Goal: Information Seeking & Learning: Learn about a topic

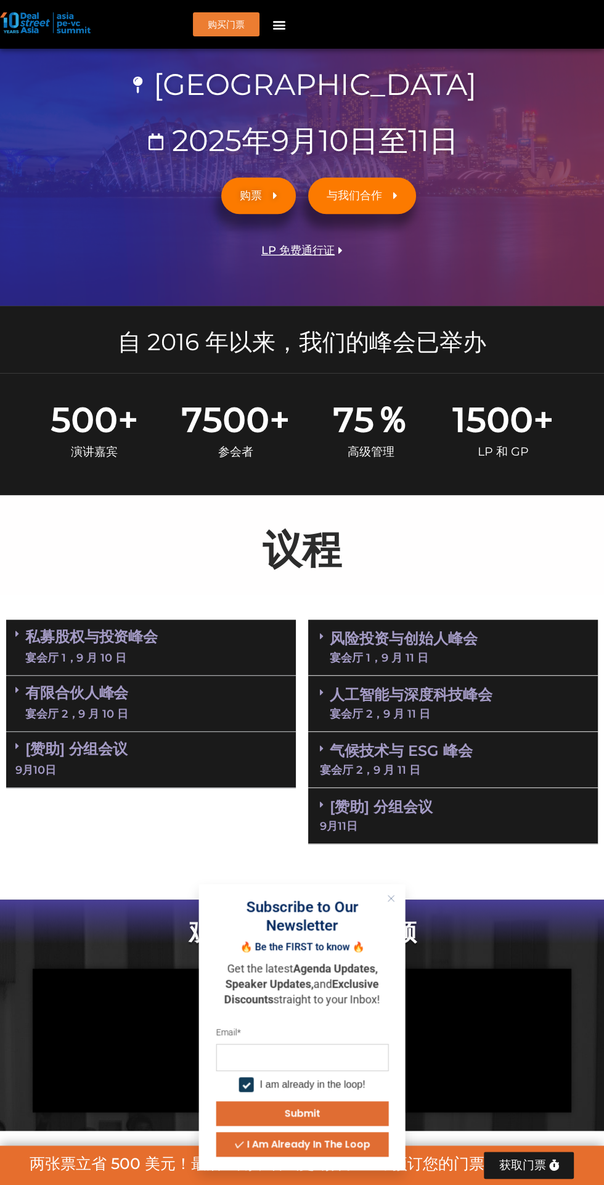
scroll to position [221, 0]
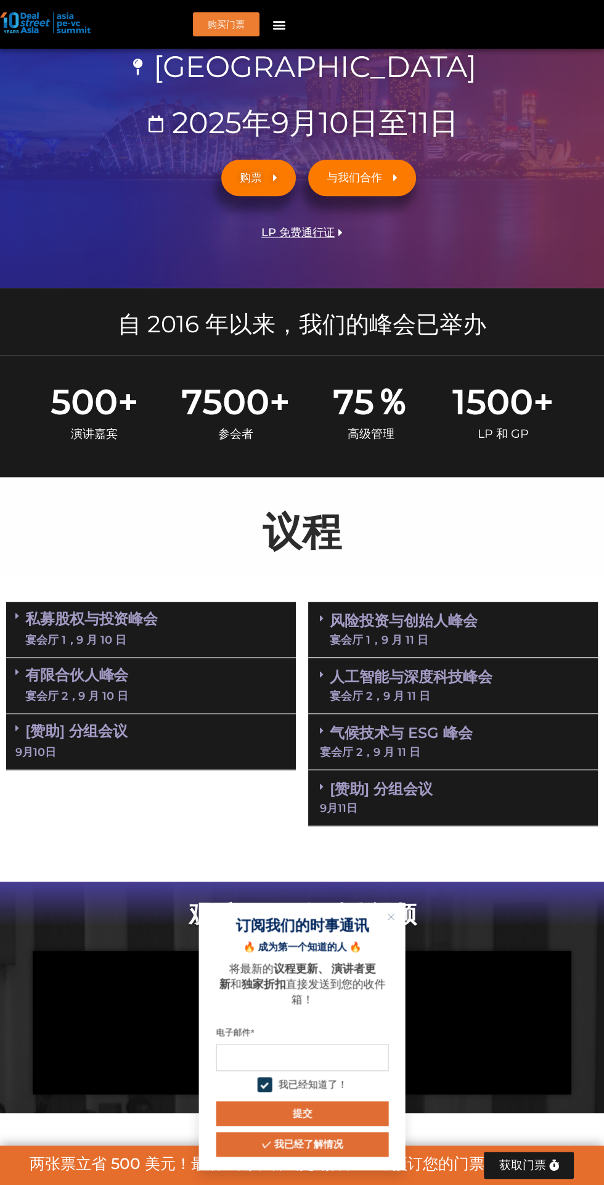
click at [328, 1056] on input "电子邮件" at bounding box center [302, 1056] width 173 height 27
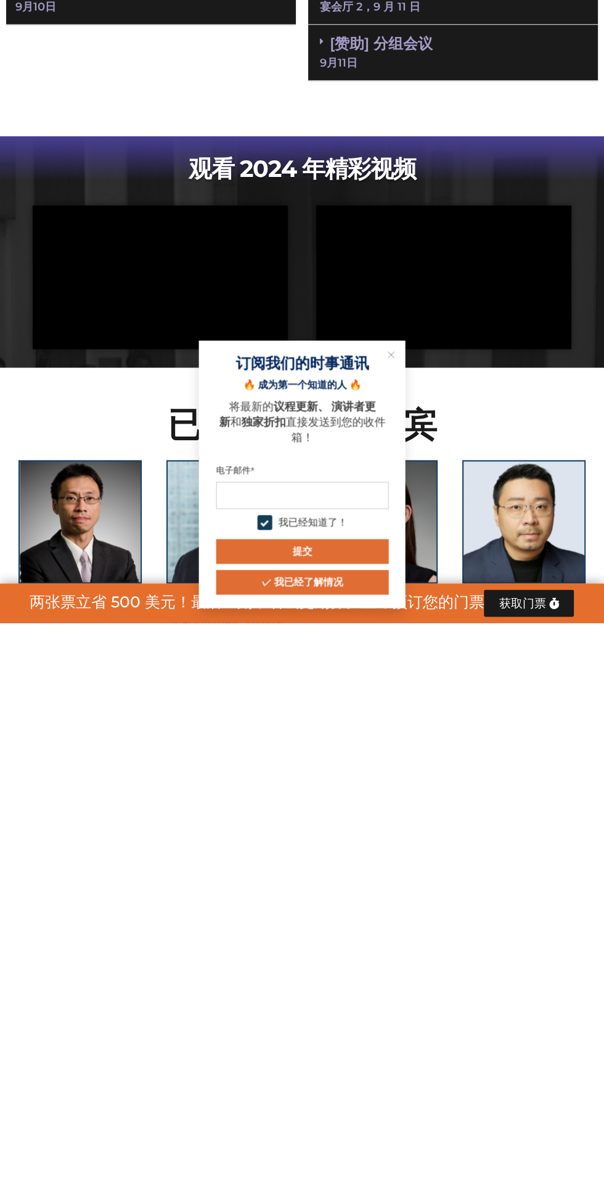
type input "**********"
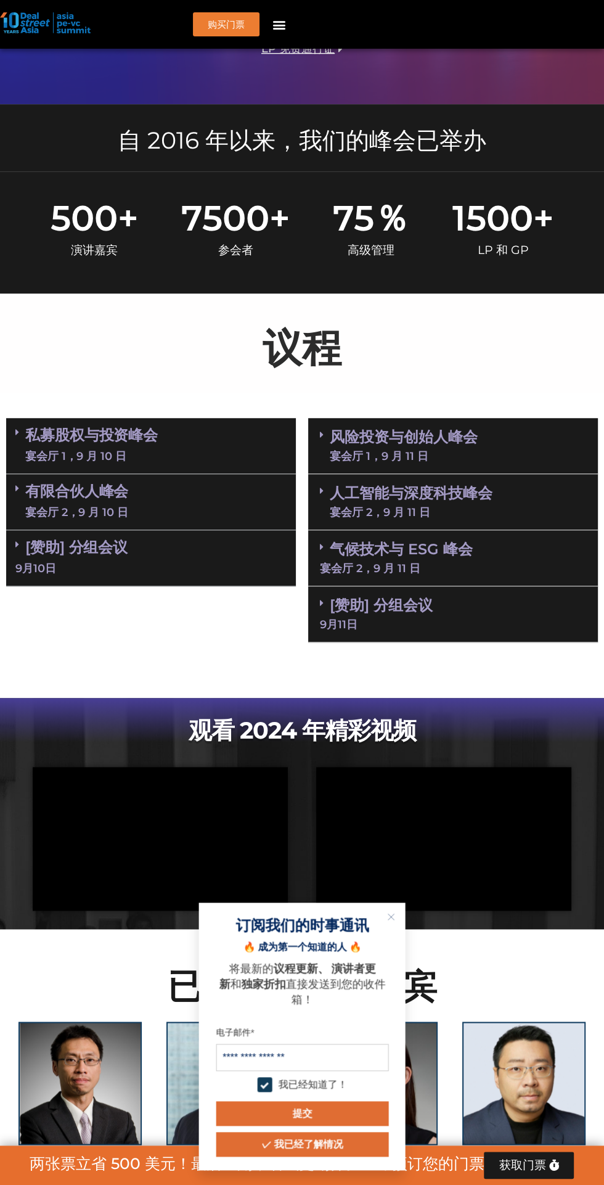
click at [348, 1112] on button "提交" at bounding box center [302, 1113] width 173 height 25
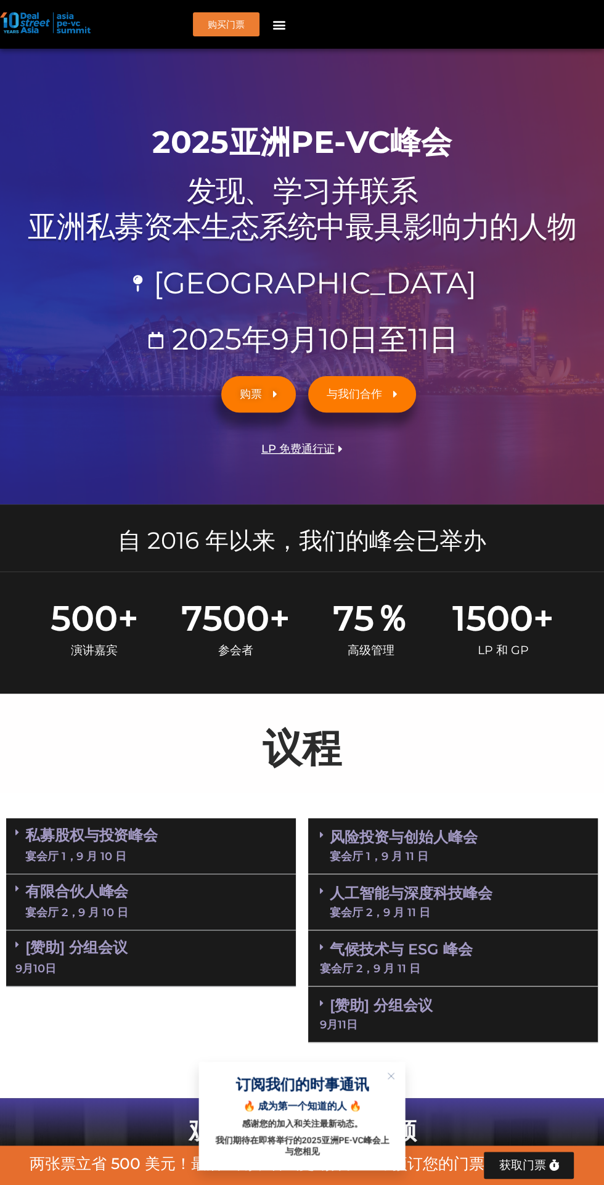
scroll to position [0, 0]
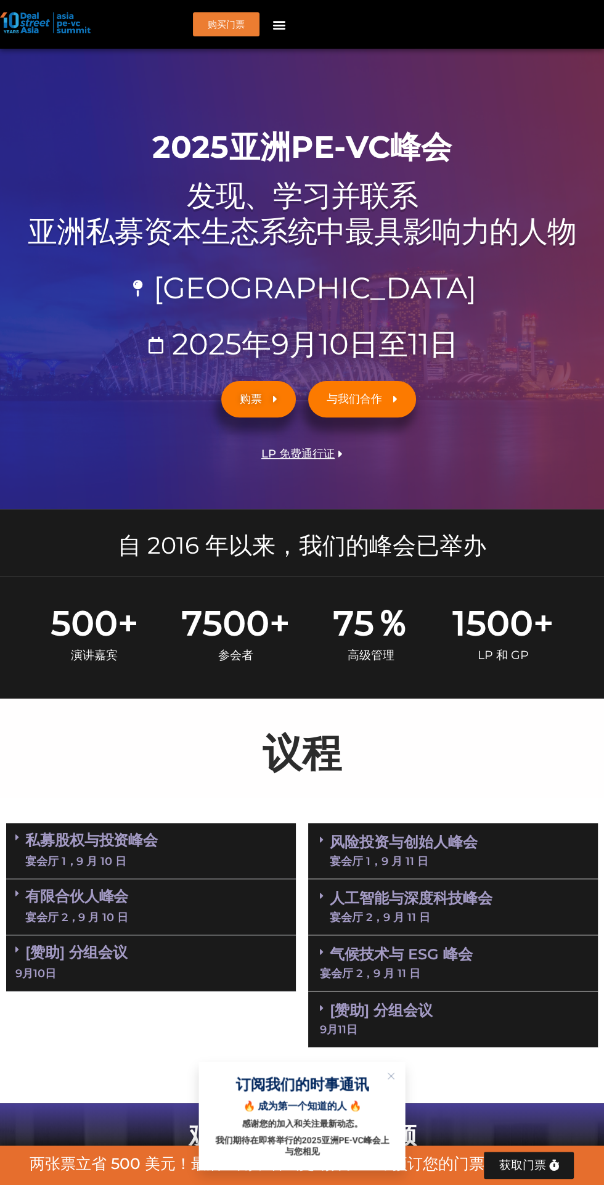
click at [275, 29] on icon "菜单切换" at bounding box center [279, 25] width 14 height 14
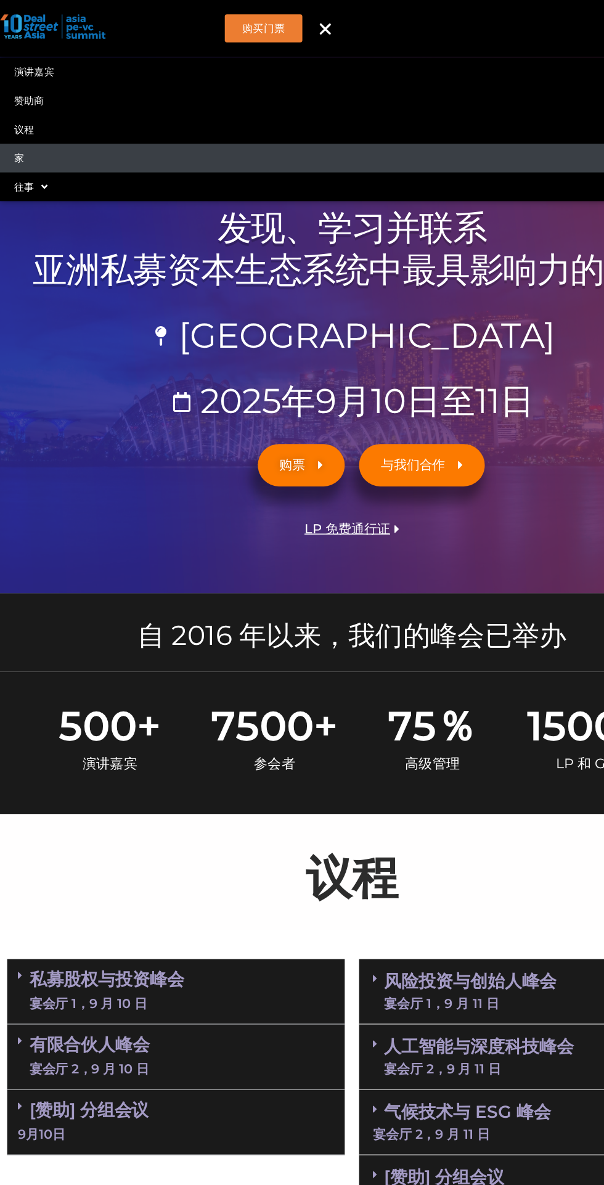
click at [27, 137] on link "家" at bounding box center [302, 135] width 604 height 25
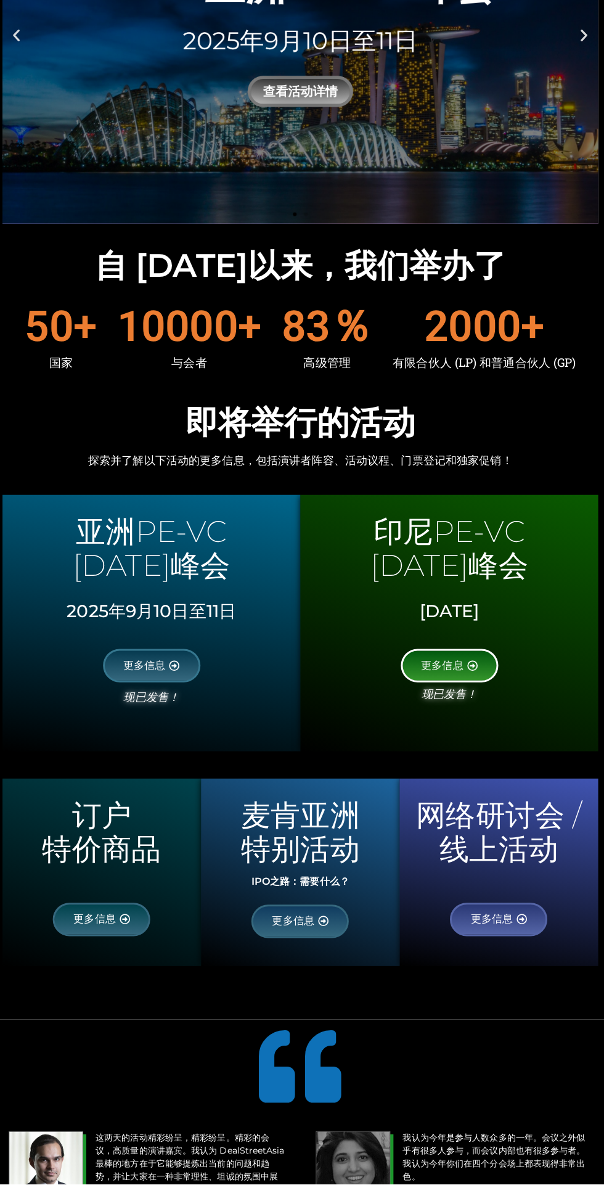
click at [468, 679] on link "更多信息" at bounding box center [450, 669] width 97 height 33
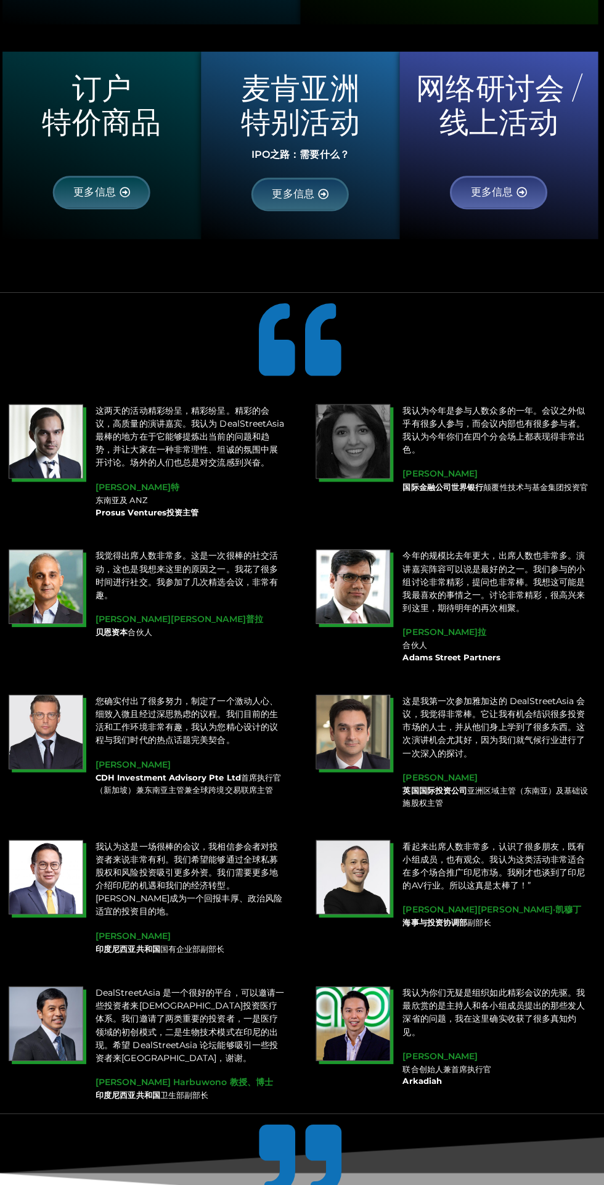
scroll to position [919, 0]
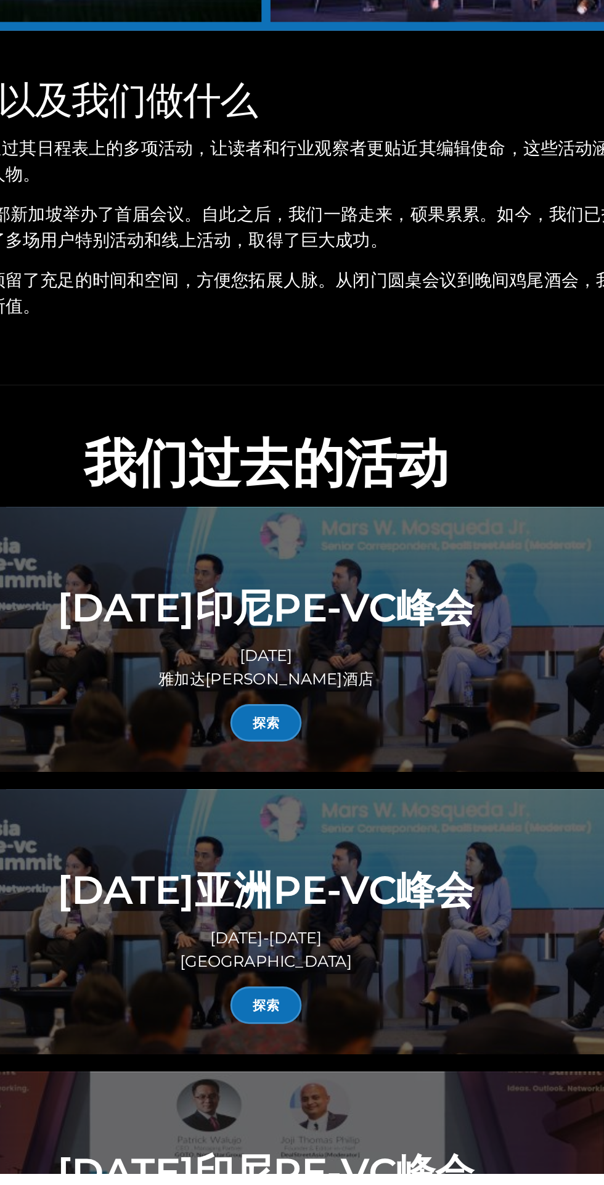
click at [305, 859] on font "探索" at bounding box center [302, 865] width 18 height 12
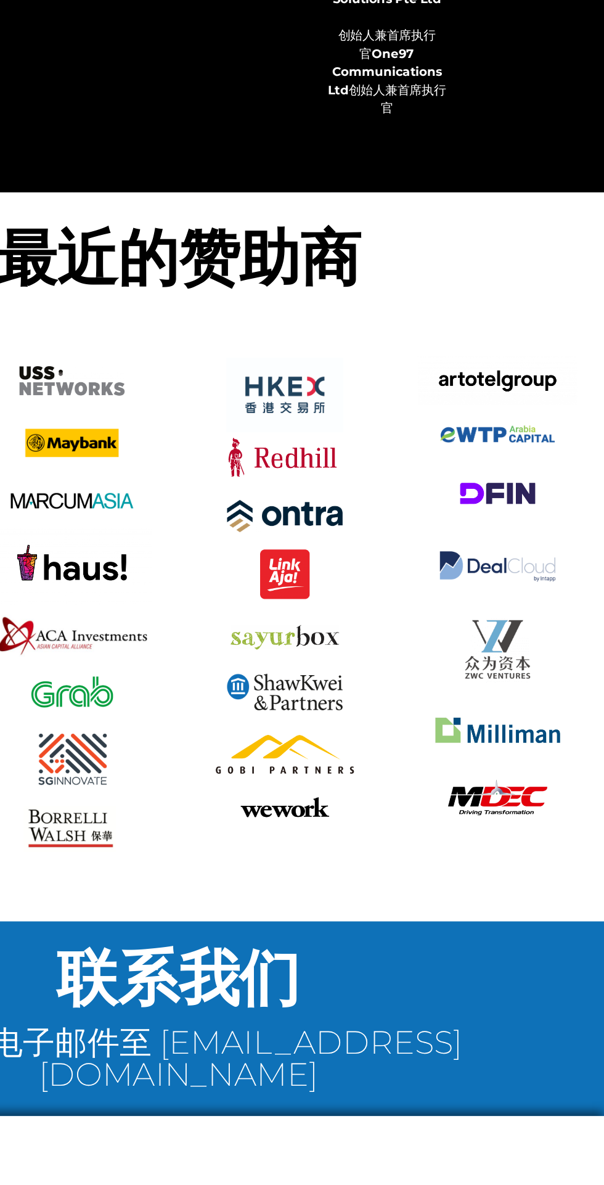
scroll to position [10469, 0]
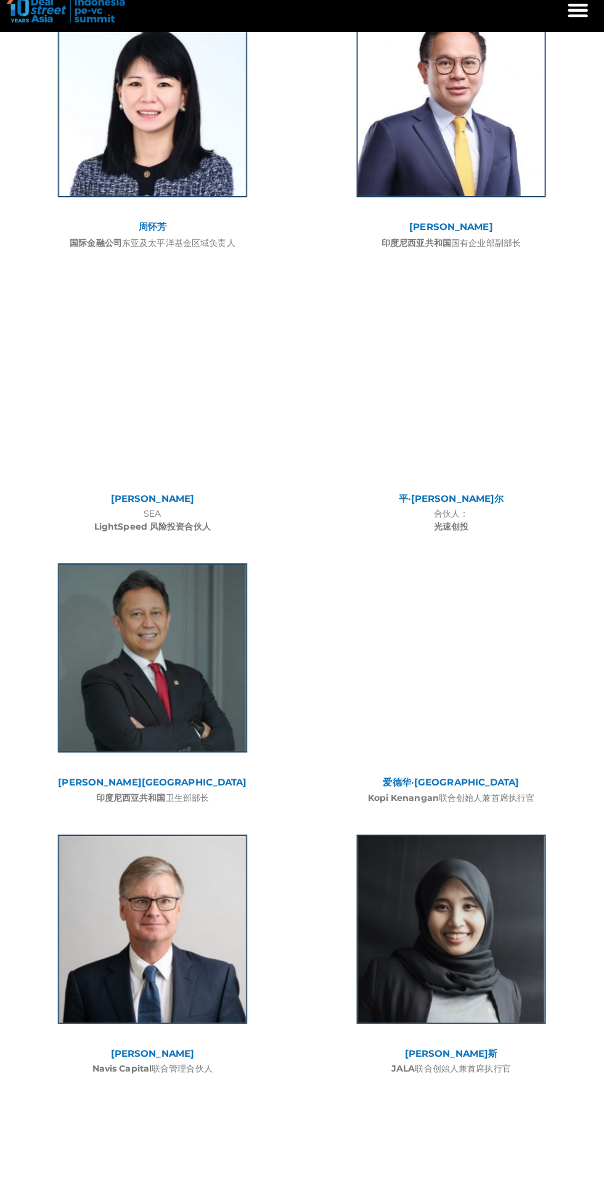
scroll to position [2308, 0]
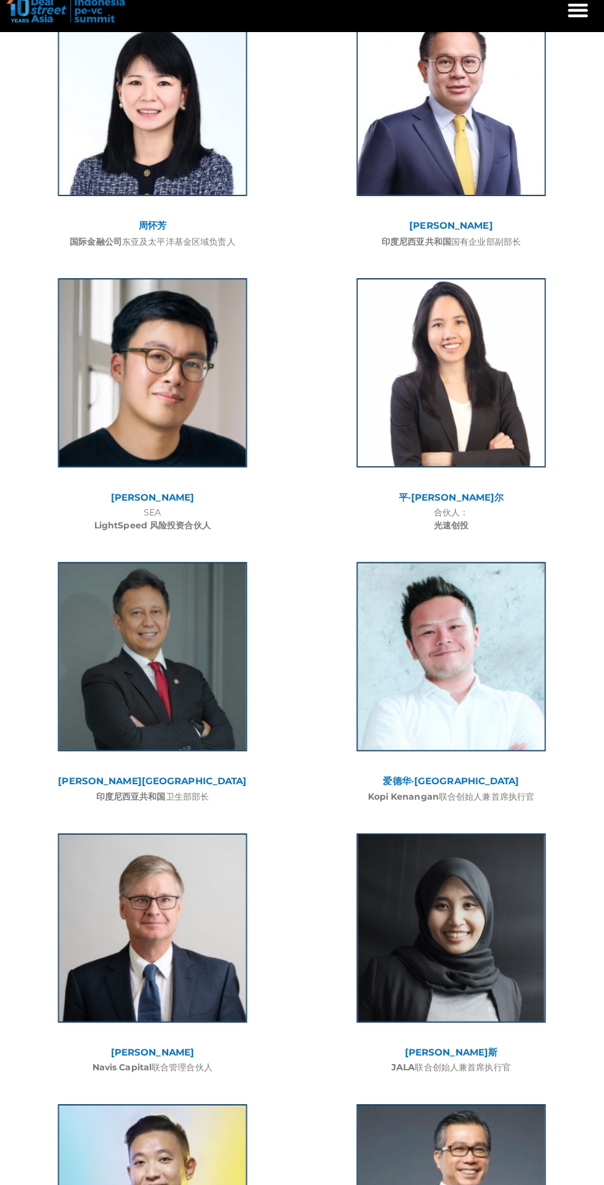
click at [592, 1021] on div "利里斯·马杜宁提亚斯 JALA 联合创始人兼首席执行官" at bounding box center [450, 954] width 296 height 258
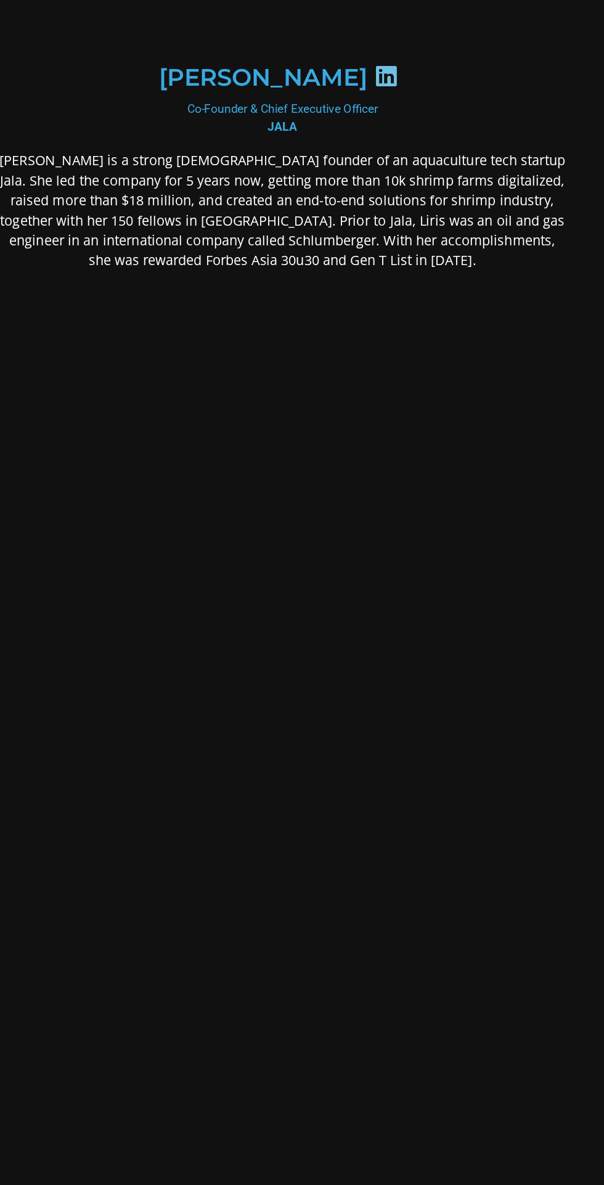
scroll to position [0, 0]
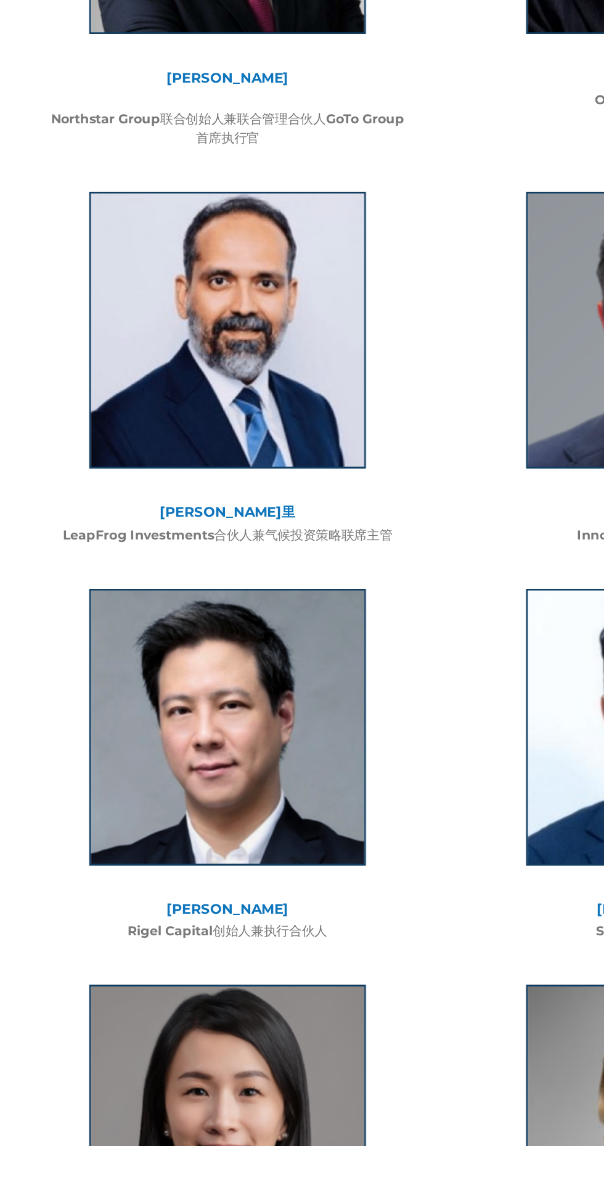
scroll to position [2526, 0]
